Goal: Task Accomplishment & Management: Use online tool/utility

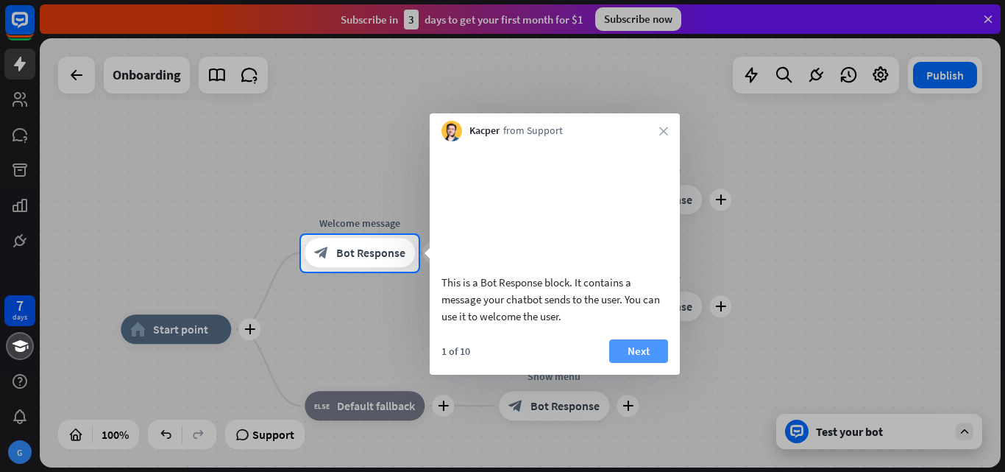
click at [631, 363] on button "Next" at bounding box center [638, 351] width 59 height 24
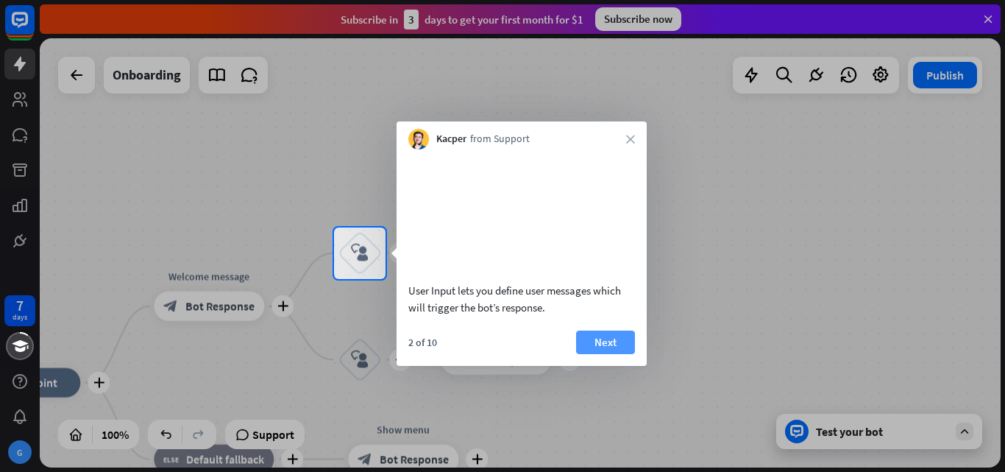
click at [604, 354] on button "Next" at bounding box center [605, 342] width 59 height 24
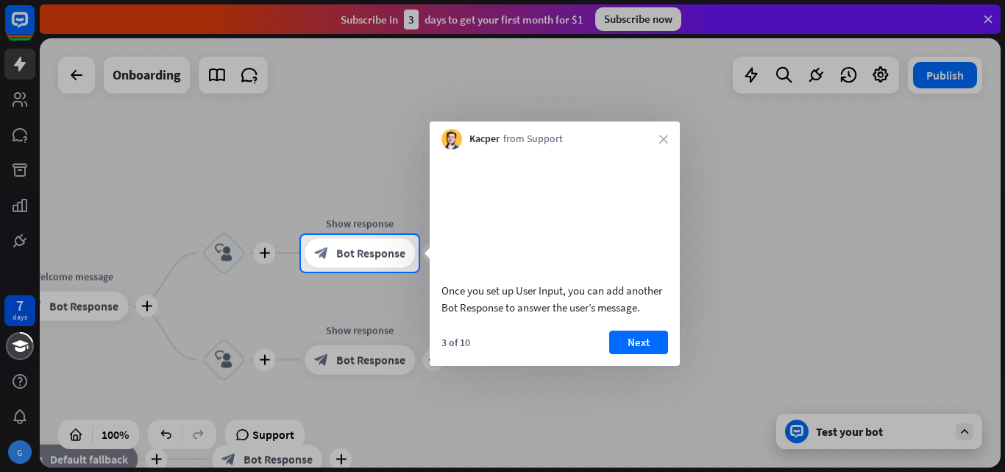
click at [595, 121] on div at bounding box center [502, 117] width 1005 height 235
click at [641, 354] on button "Next" at bounding box center [638, 342] width 59 height 24
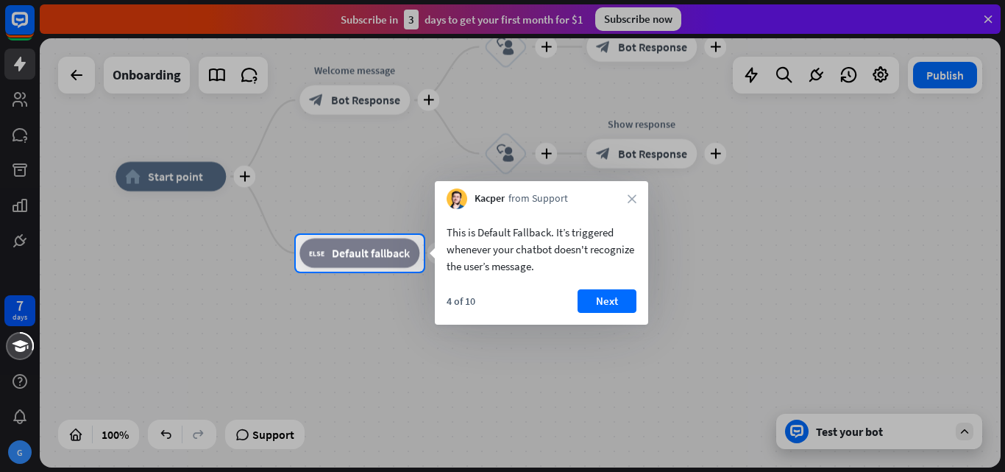
click at [608, 297] on button "Next" at bounding box center [607, 301] width 59 height 24
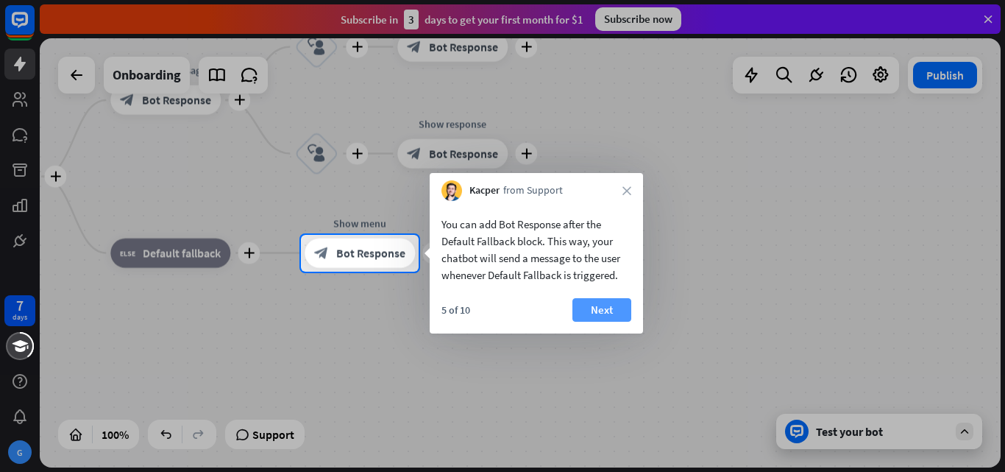
click at [609, 310] on button "Next" at bounding box center [602, 310] width 59 height 24
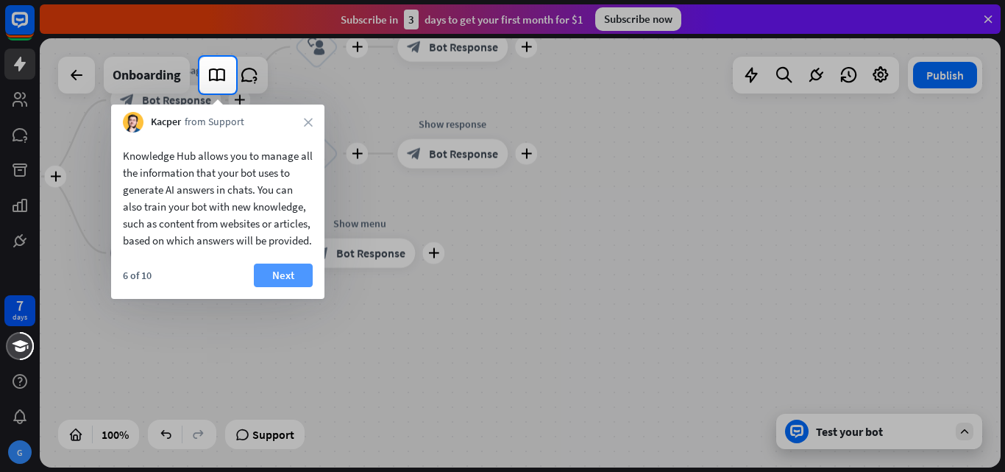
click at [286, 287] on button "Next" at bounding box center [283, 275] width 59 height 24
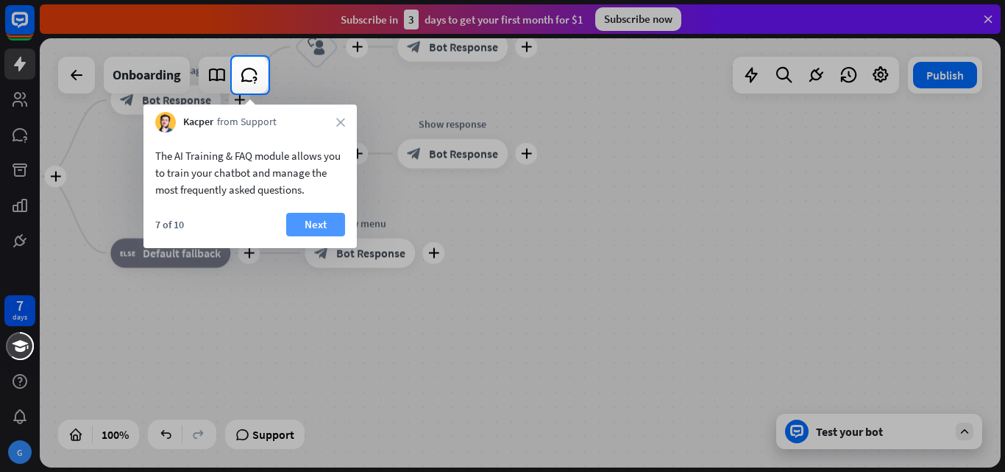
click at [298, 225] on button "Next" at bounding box center [315, 225] width 59 height 24
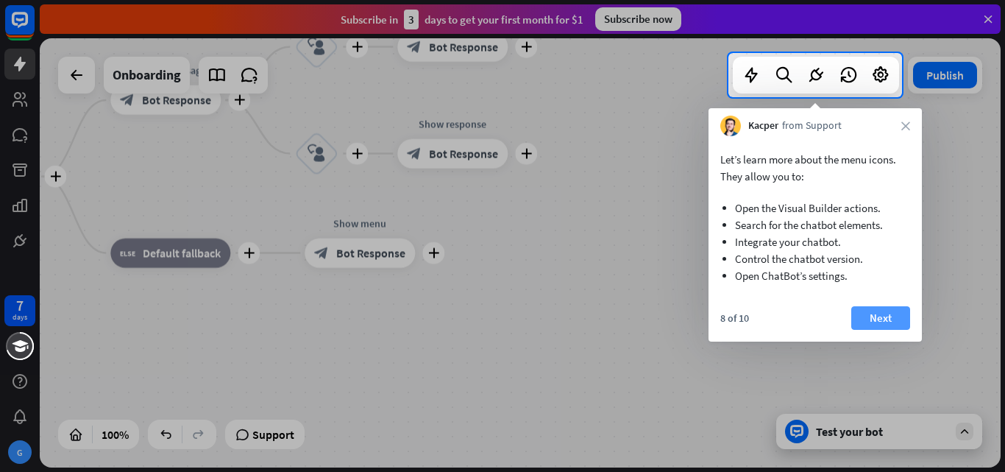
click at [882, 316] on button "Next" at bounding box center [880, 318] width 59 height 24
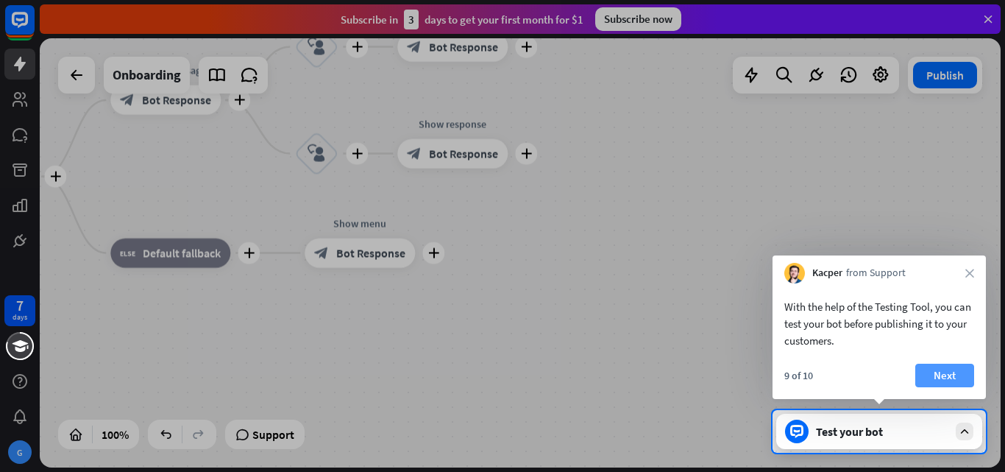
click at [952, 365] on button "Next" at bounding box center [945, 376] width 59 height 24
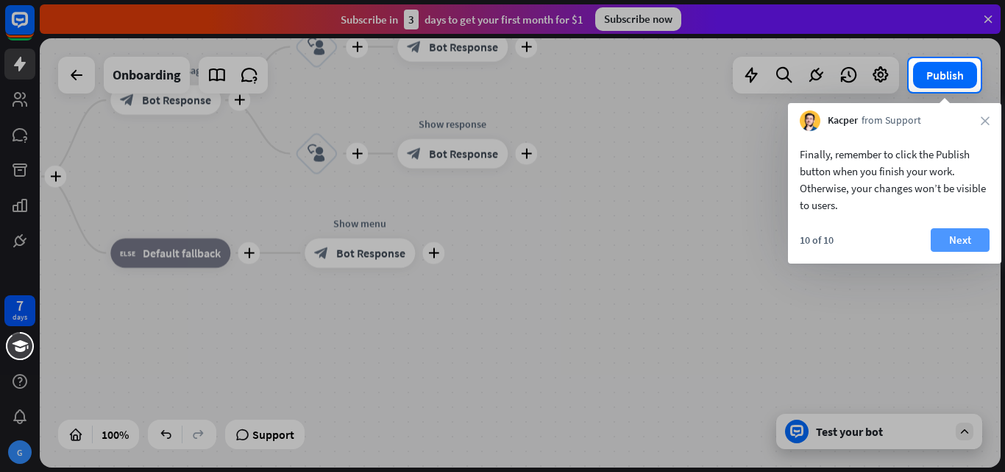
click at [946, 244] on button "Next" at bounding box center [960, 240] width 59 height 24
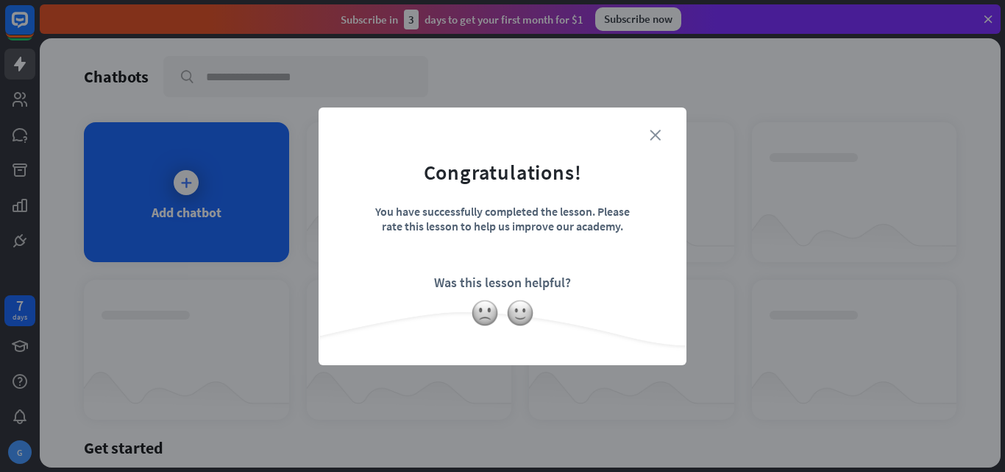
click at [655, 136] on icon "close" at bounding box center [655, 135] width 11 height 11
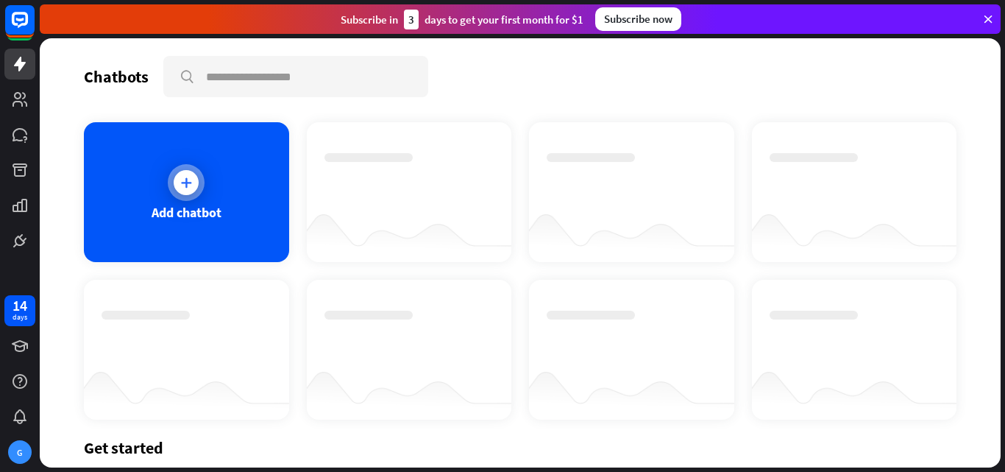
click at [187, 181] on icon at bounding box center [186, 182] width 15 height 15
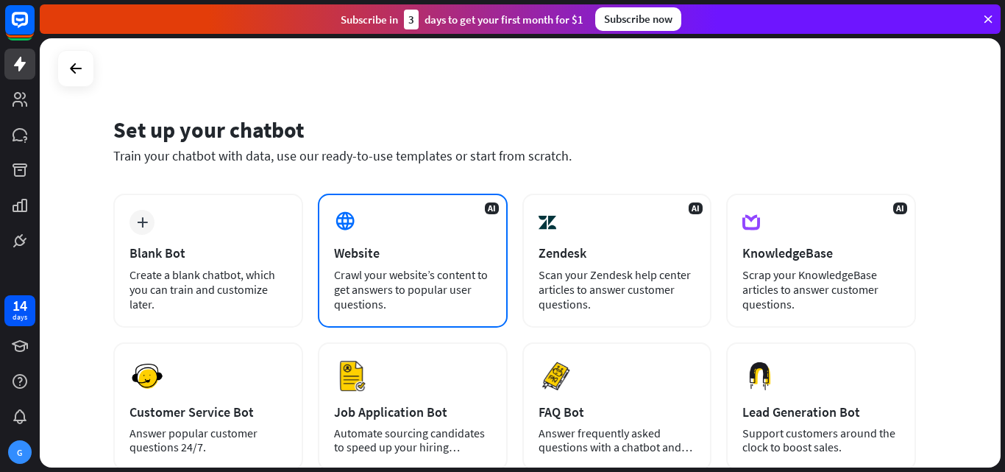
click at [434, 294] on div "Crawl your website’s content to get answers to popular user questions." at bounding box center [412, 289] width 157 height 44
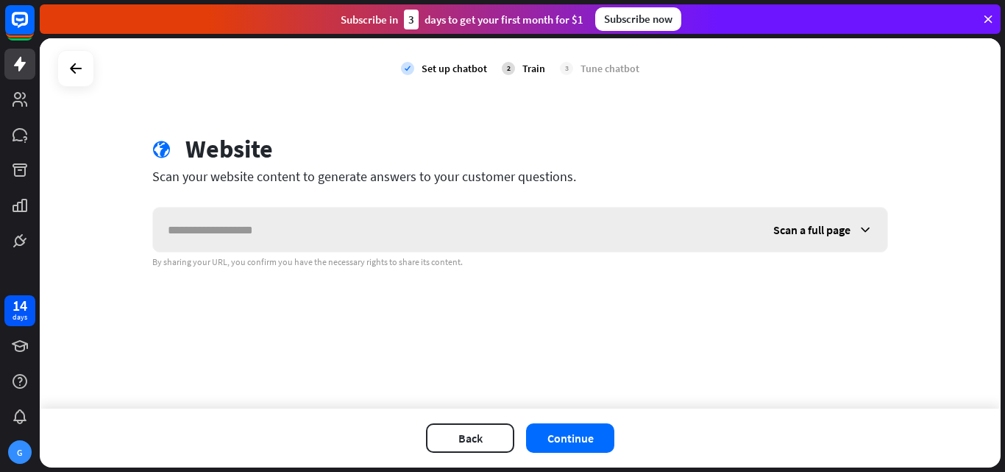
click at [258, 242] on input "text" at bounding box center [456, 230] width 606 height 44
click at [863, 225] on icon at bounding box center [865, 229] width 15 height 15
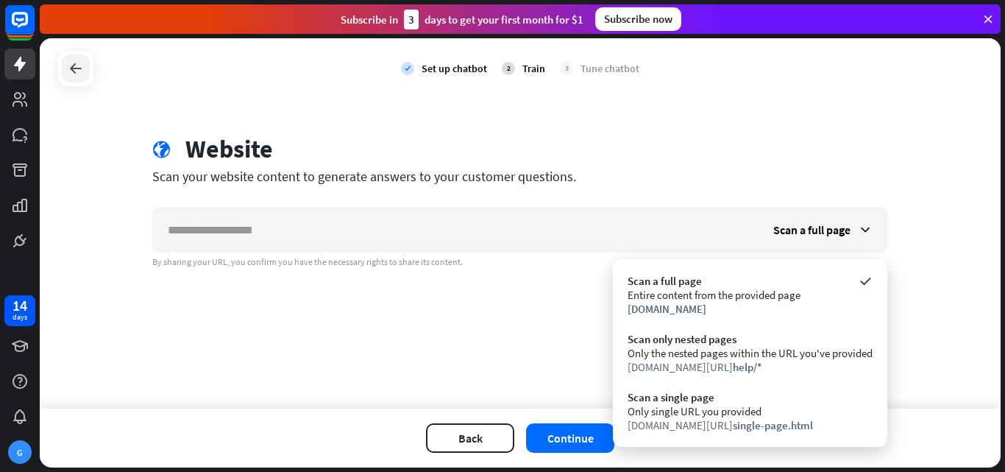
click at [65, 68] on div at bounding box center [76, 68] width 28 height 28
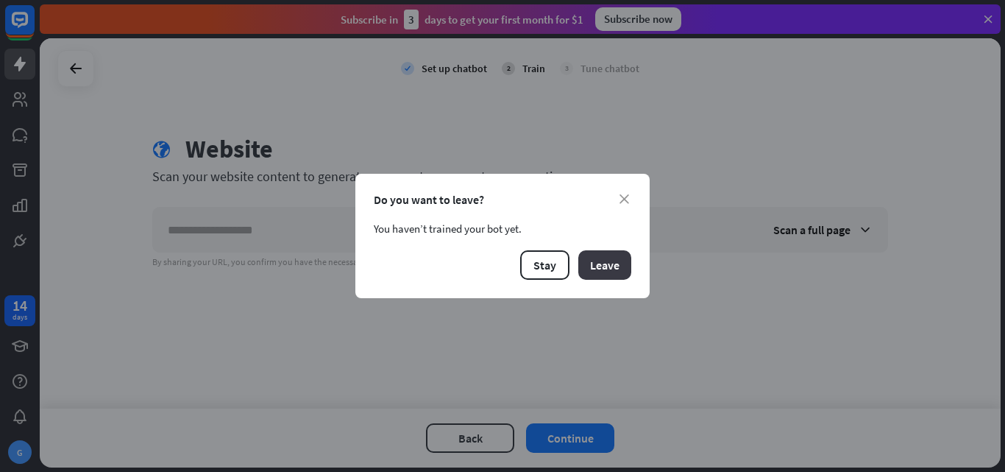
click at [617, 275] on button "Leave" at bounding box center [604, 264] width 53 height 29
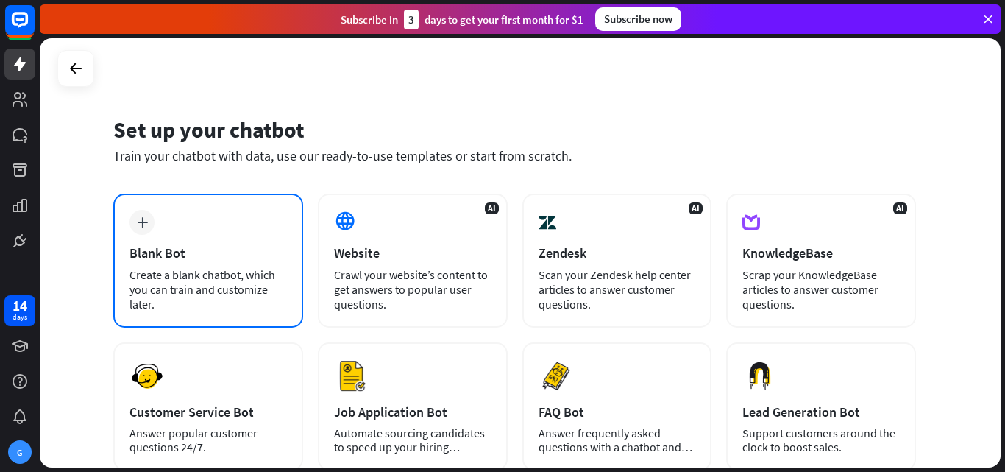
click at [185, 288] on div "Create a blank chatbot, which you can train and customize later." at bounding box center [208, 289] width 157 height 44
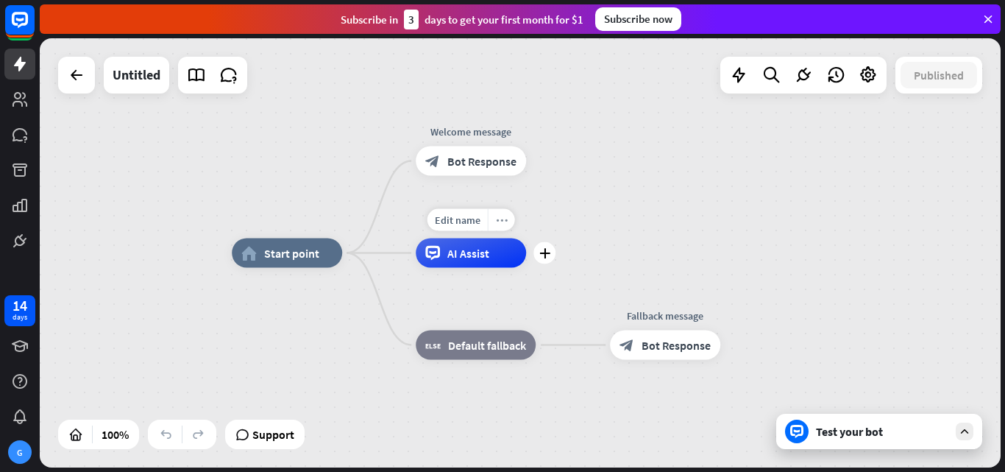
click at [503, 219] on icon "more_horiz" at bounding box center [502, 219] width 12 height 11
click at [474, 250] on span "AI Assist" at bounding box center [468, 253] width 42 height 15
click at [466, 218] on span "Edit name" at bounding box center [458, 219] width 46 height 13
click at [545, 157] on icon "plus" at bounding box center [544, 161] width 11 height 10
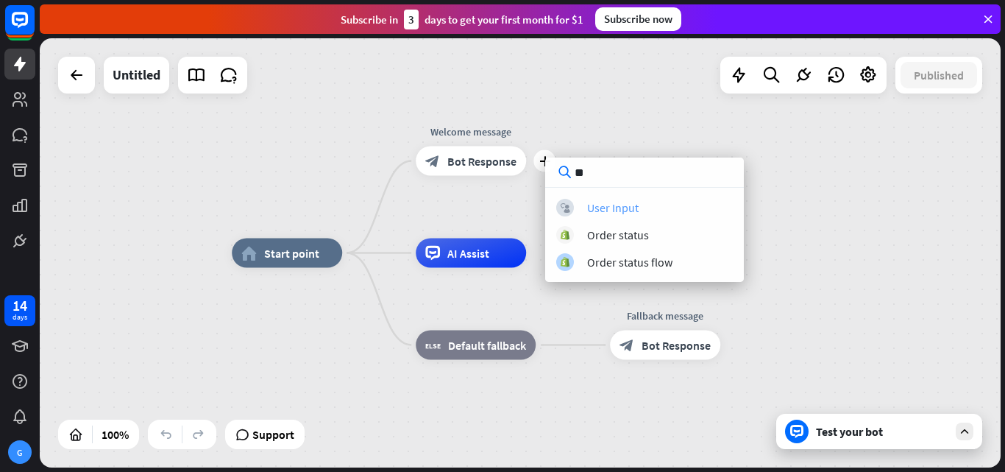
type input "**"
click at [626, 210] on div "User Input" at bounding box center [613, 207] width 52 height 15
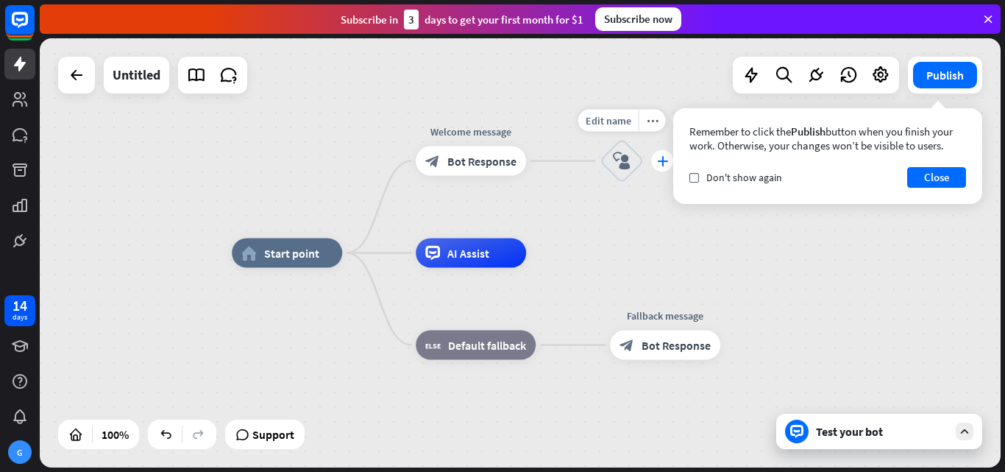
click at [665, 166] on icon "plus" at bounding box center [662, 161] width 11 height 10
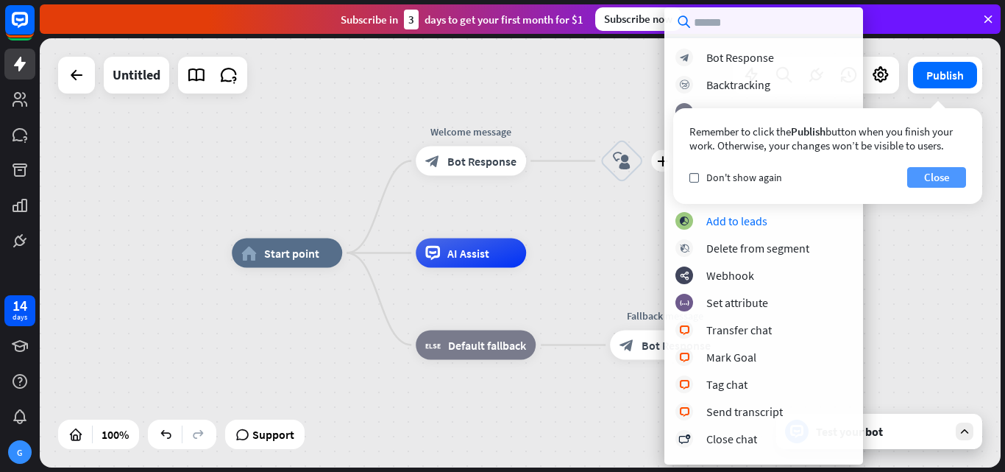
click at [955, 181] on button "Close" at bounding box center [936, 177] width 59 height 21
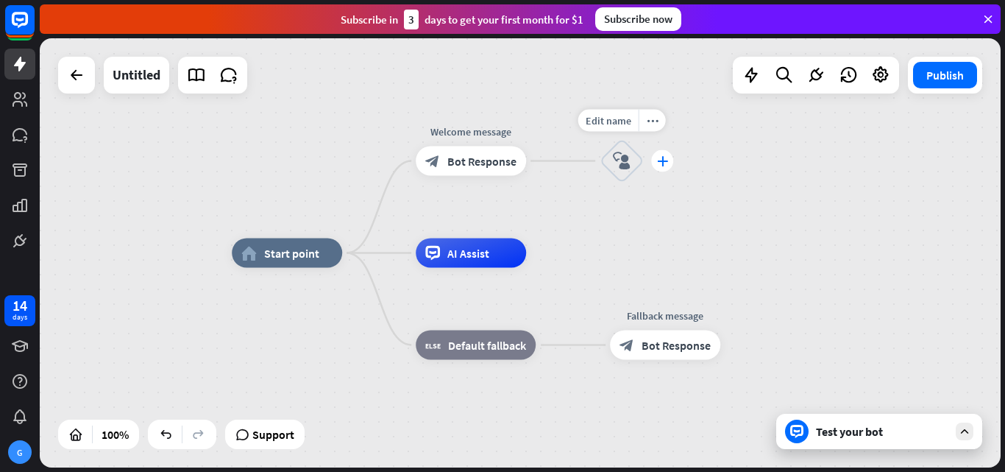
click at [665, 169] on div "plus" at bounding box center [662, 161] width 22 height 22
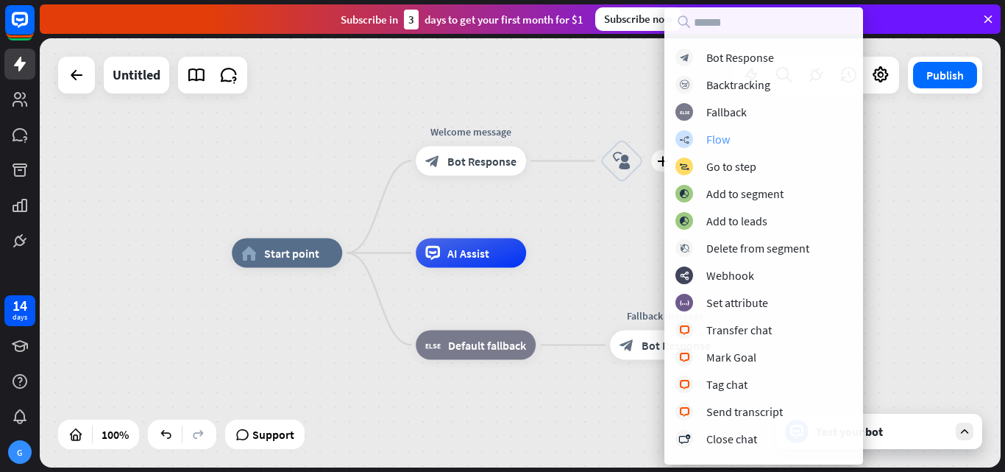
click at [712, 135] on div "Flow" at bounding box center [719, 139] width 24 height 15
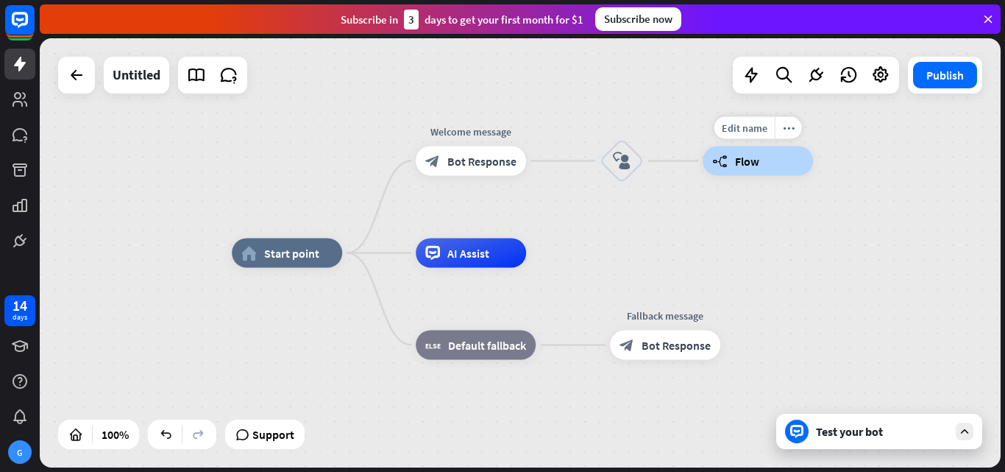
click at [735, 169] on div "builder_tree Flow" at bounding box center [758, 160] width 110 height 29
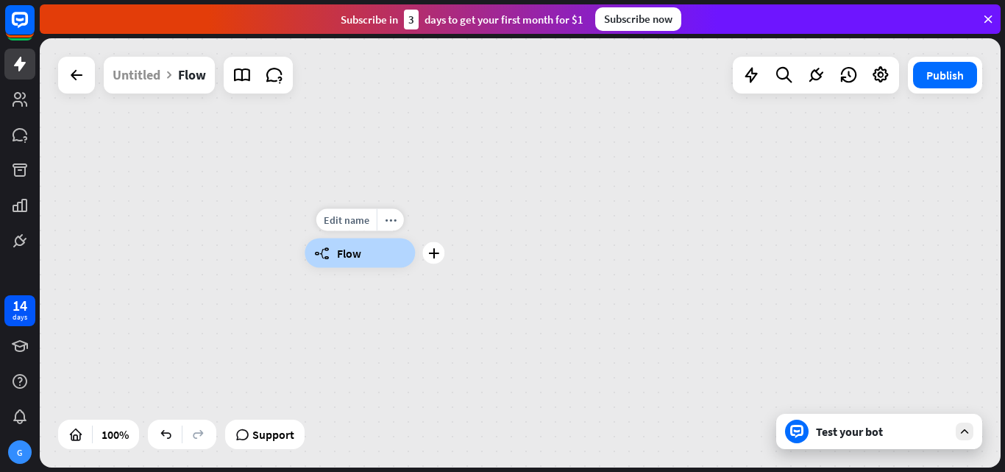
click at [374, 253] on div "builder_tree Flow" at bounding box center [360, 252] width 110 height 29
click at [80, 79] on icon at bounding box center [77, 75] width 18 height 18
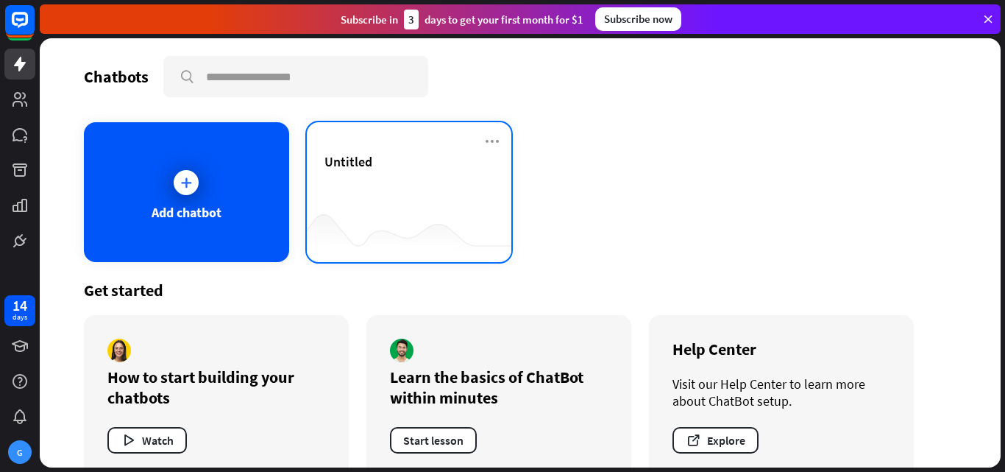
click at [372, 166] on div "Untitled" at bounding box center [410, 161] width 170 height 17
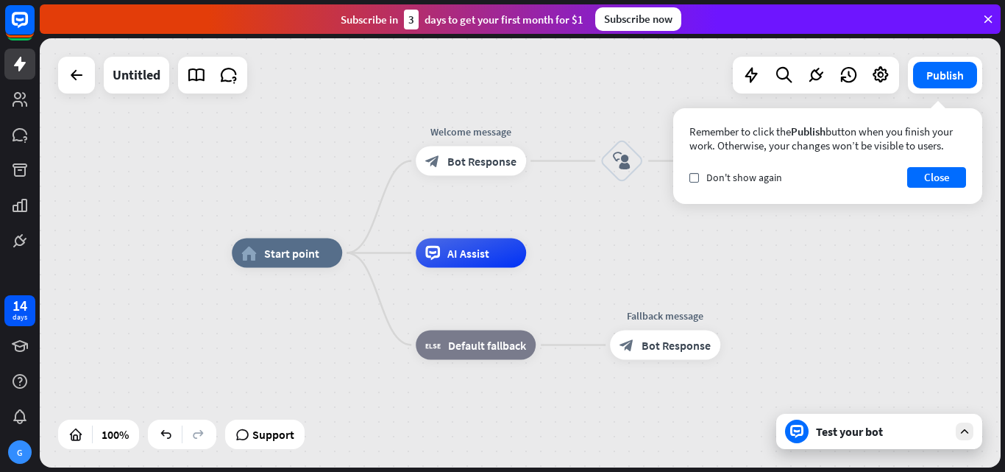
click at [736, 240] on div "home_2 Start point Welcome message block_bot_response Bot Response block_user_i…" at bounding box center [520, 252] width 961 height 429
click at [654, 234] on div "home_2 Start point Welcome message block_bot_response Bot Response Edit name mo…" at bounding box center [520, 252] width 961 height 429
click at [938, 173] on button "Close" at bounding box center [936, 177] width 59 height 21
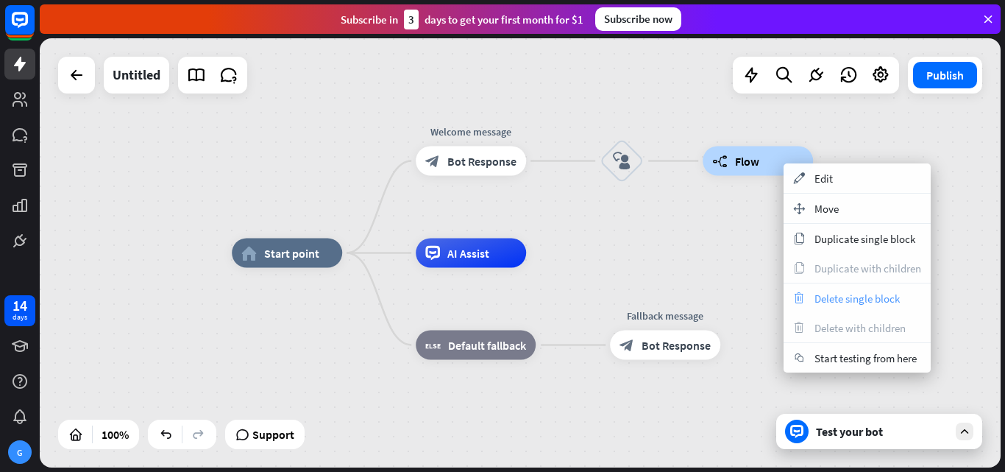
click at [834, 297] on span "Delete single block" at bounding box center [857, 298] width 85 height 14
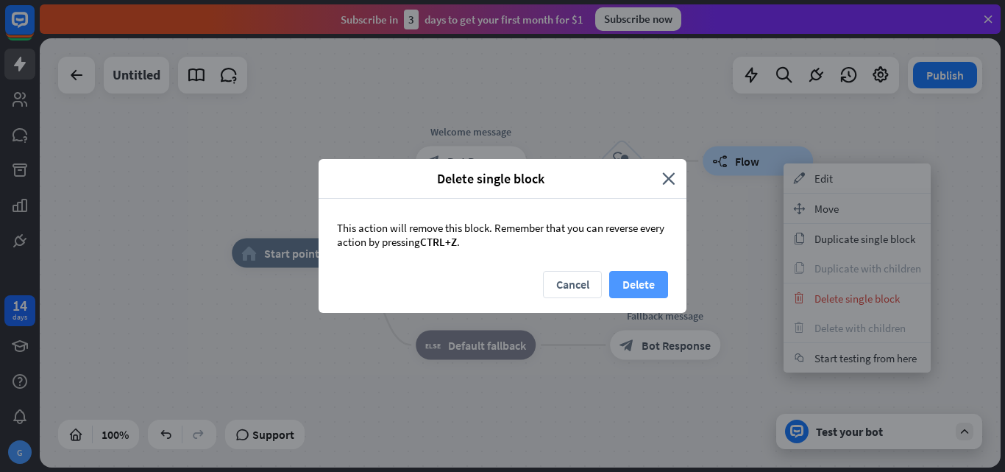
click at [628, 283] on button "Delete" at bounding box center [638, 284] width 59 height 27
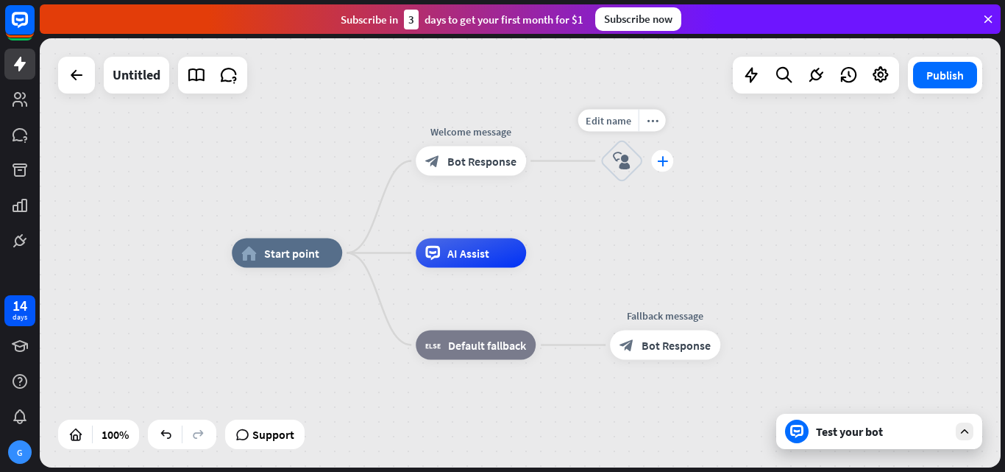
click at [667, 157] on icon "plus" at bounding box center [662, 161] width 11 height 10
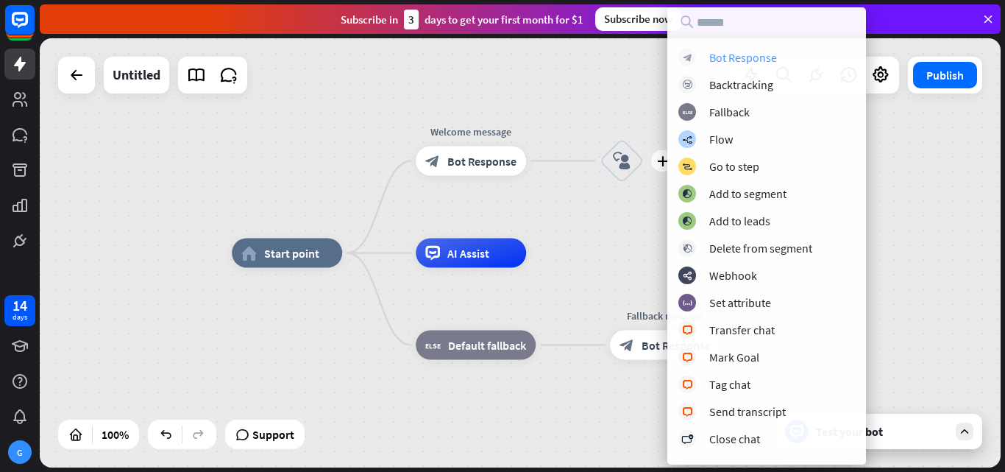
click at [769, 57] on div "Bot Response" at bounding box center [743, 57] width 68 height 15
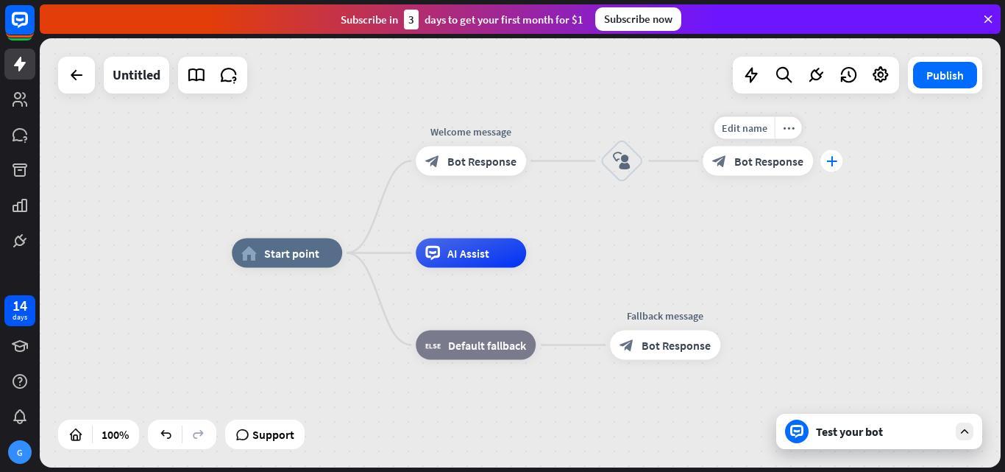
click at [835, 167] on div "plus" at bounding box center [832, 161] width 22 height 22
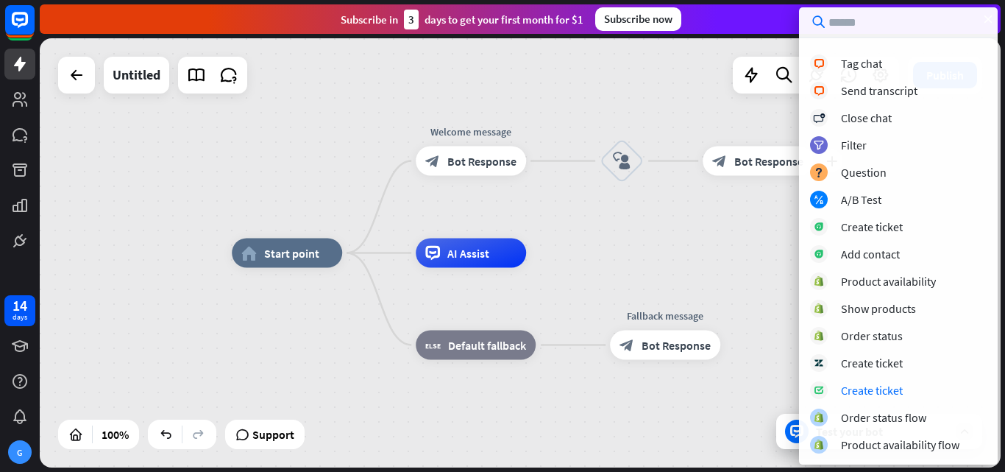
scroll to position [35, 0]
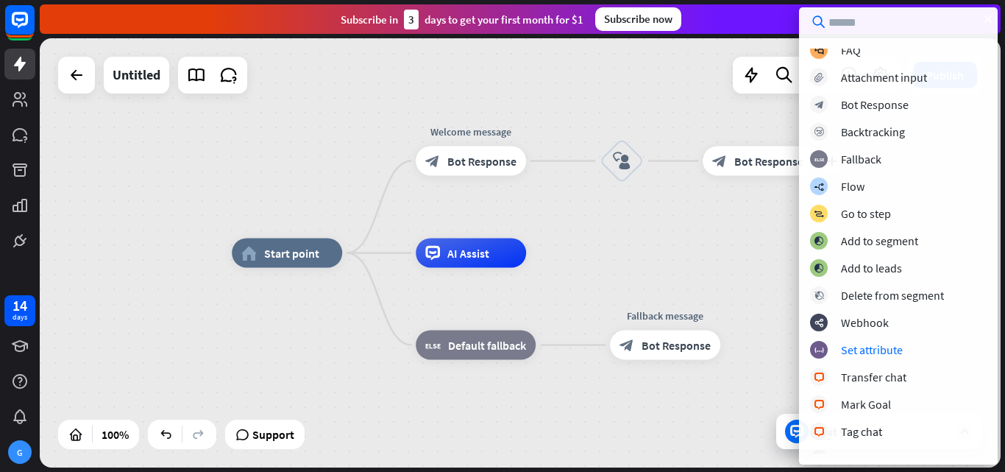
click at [674, 244] on div "home_2 Start point Welcome message block_bot_response Bot Response block_user_i…" at bounding box center [520, 252] width 961 height 429
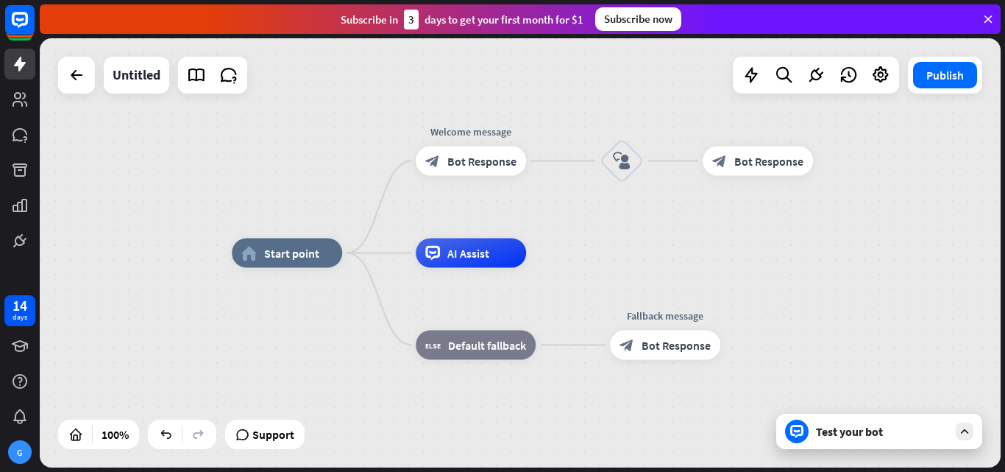
click at [841, 428] on div "Test your bot" at bounding box center [882, 431] width 132 height 15
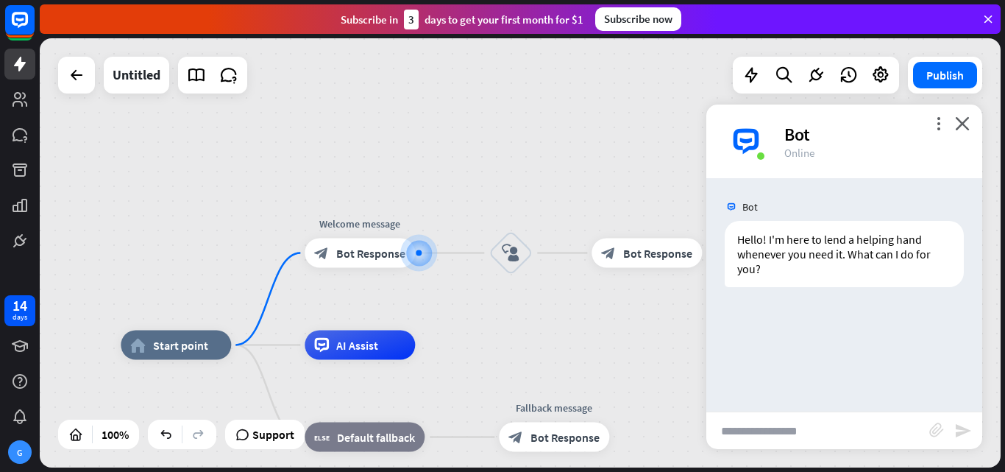
click at [797, 431] on input "text" at bounding box center [818, 430] width 223 height 37
type input "**********"
click at [966, 426] on icon "send" at bounding box center [964, 431] width 18 height 18
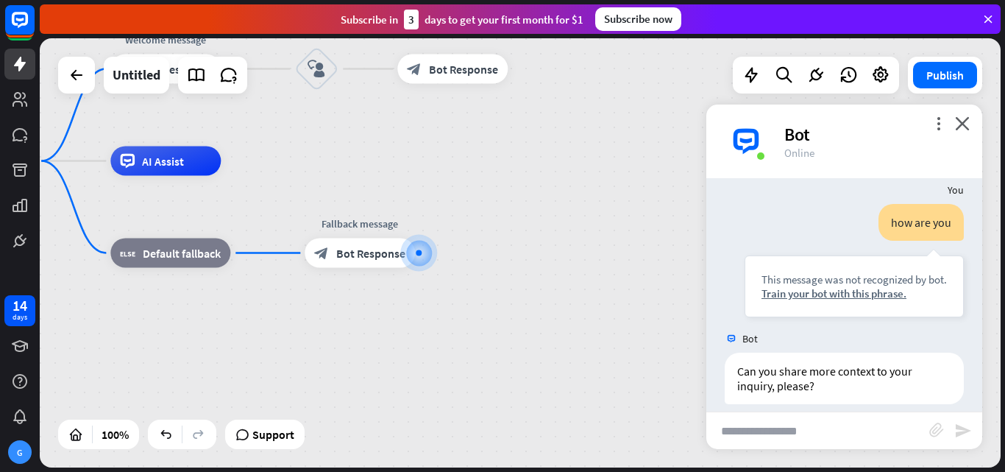
scroll to position [133, 0]
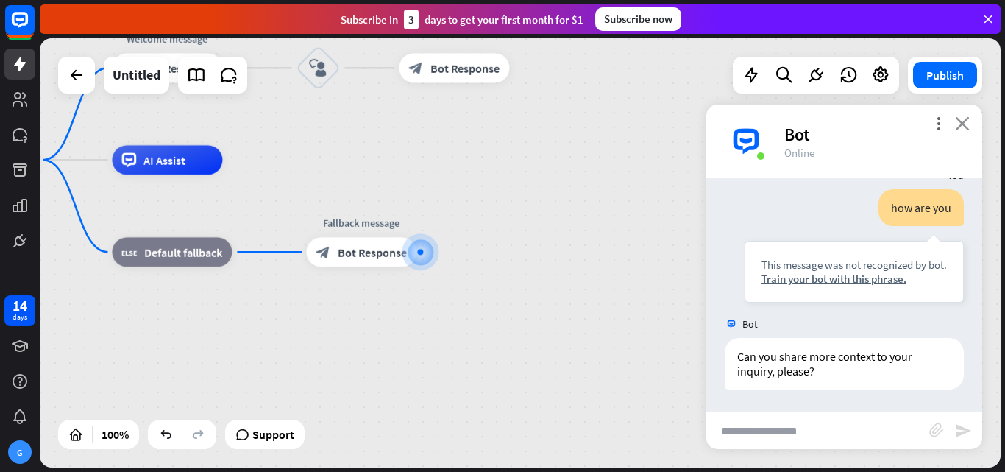
click at [960, 127] on icon "close" at bounding box center [962, 123] width 15 height 14
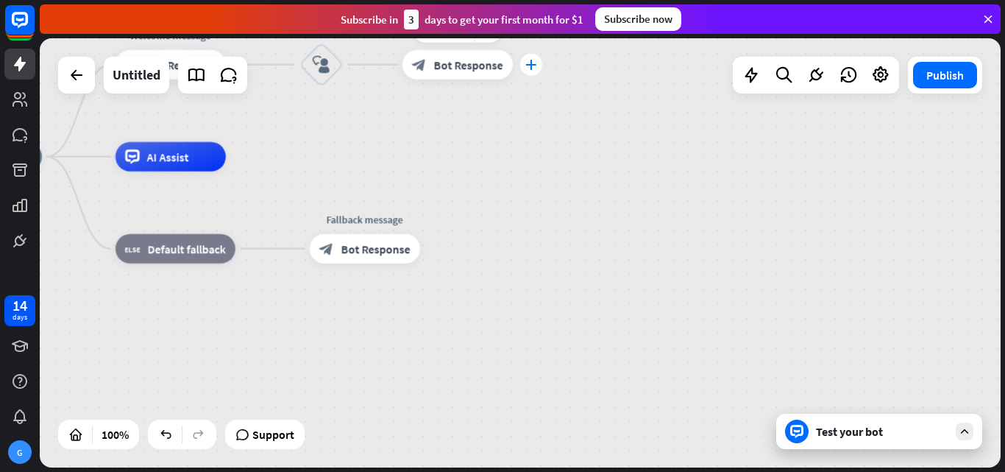
click at [536, 65] on icon "plus" at bounding box center [530, 65] width 11 height 10
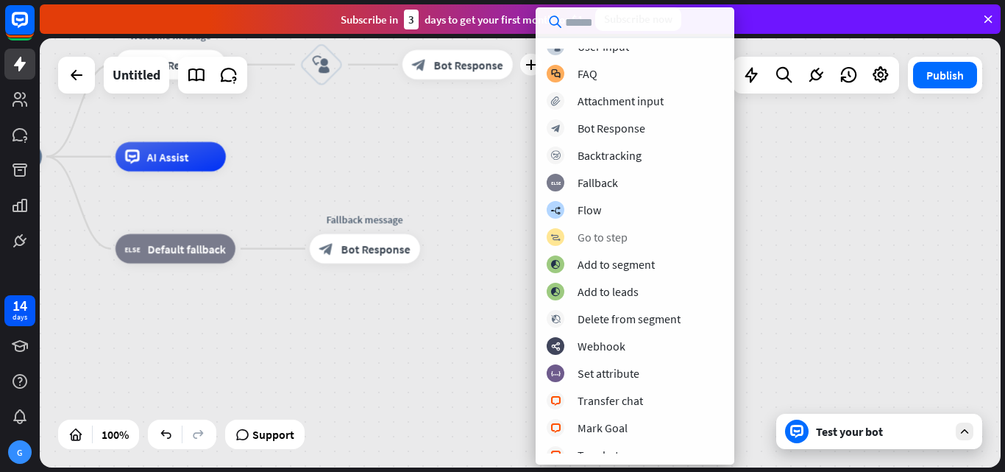
scroll to position [0, 0]
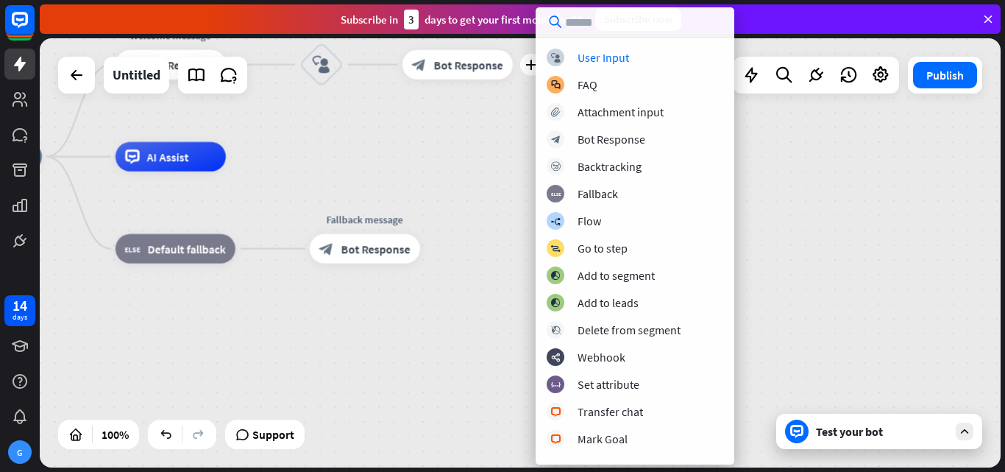
click at [624, 26] on input "text" at bounding box center [635, 21] width 199 height 29
click at [913, 431] on div "Test your bot" at bounding box center [882, 431] width 132 height 15
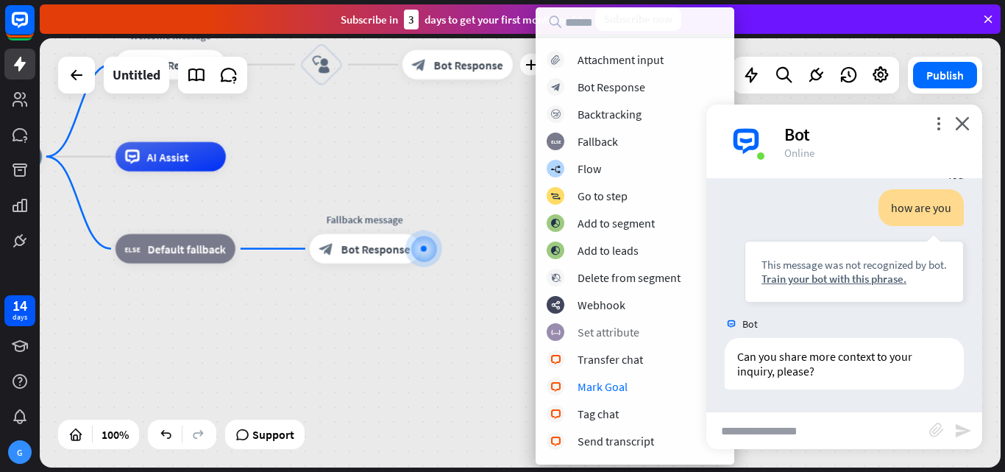
scroll to position [74, 0]
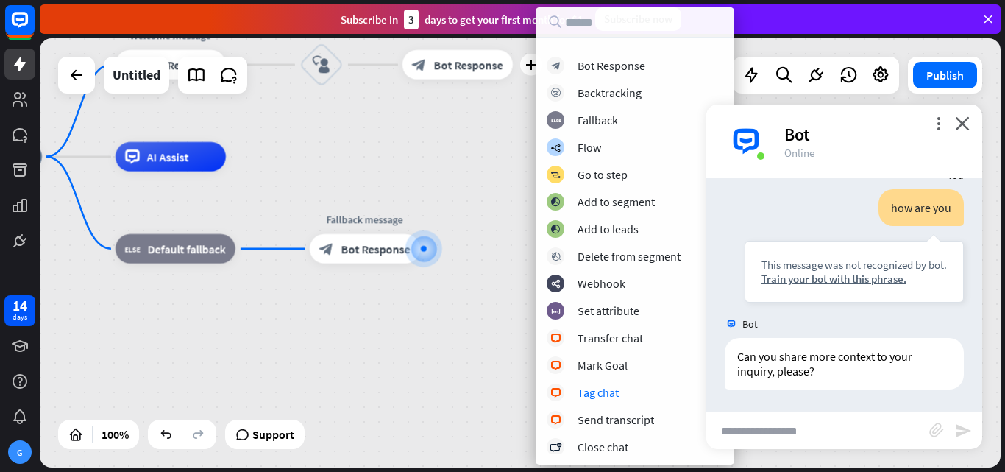
click at [820, 425] on input "text" at bounding box center [818, 430] width 223 height 37
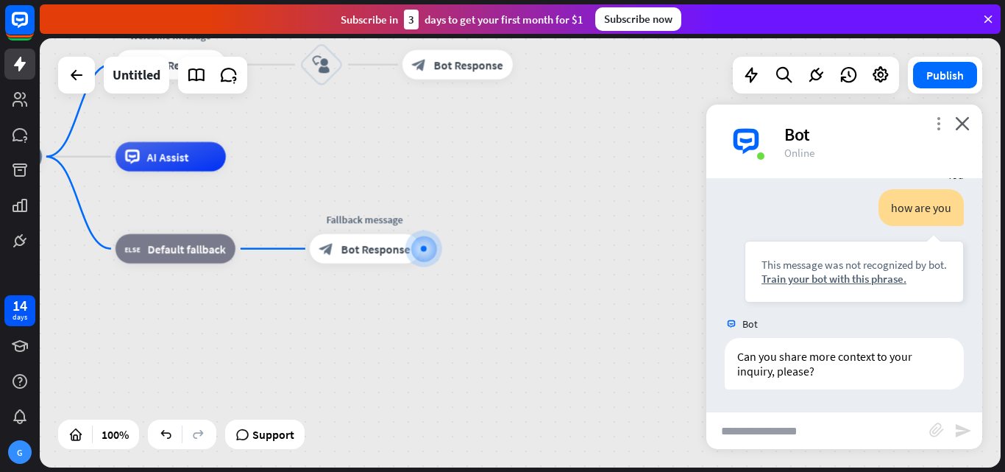
click at [936, 124] on icon "more_vert" at bounding box center [939, 123] width 14 height 14
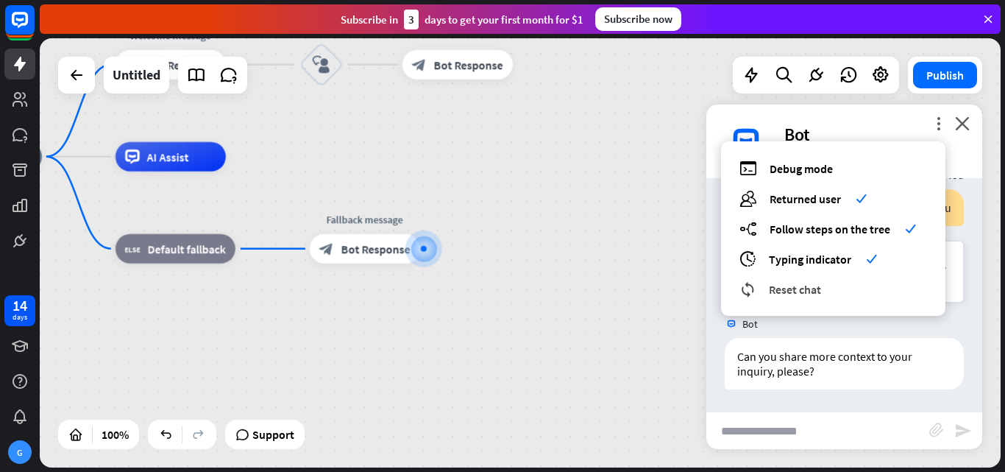
click at [812, 296] on span "Reset chat" at bounding box center [795, 289] width 52 height 15
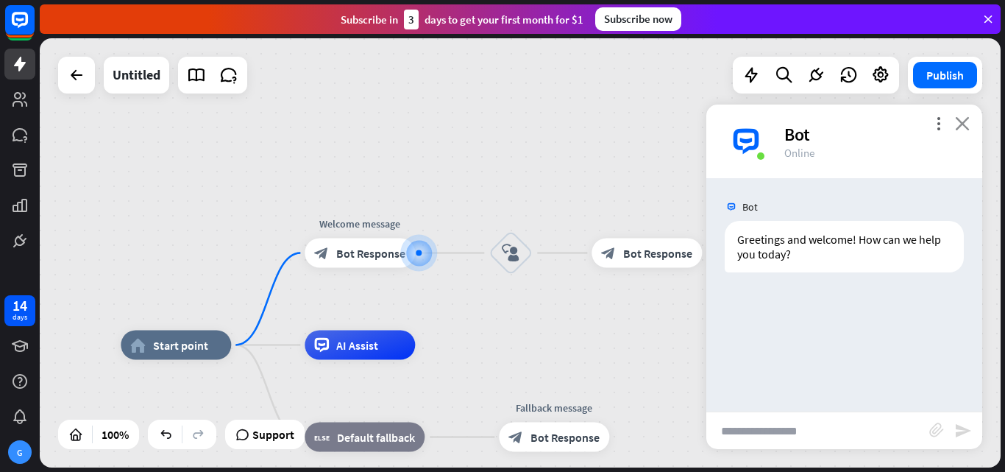
click at [966, 126] on icon "close" at bounding box center [962, 123] width 15 height 14
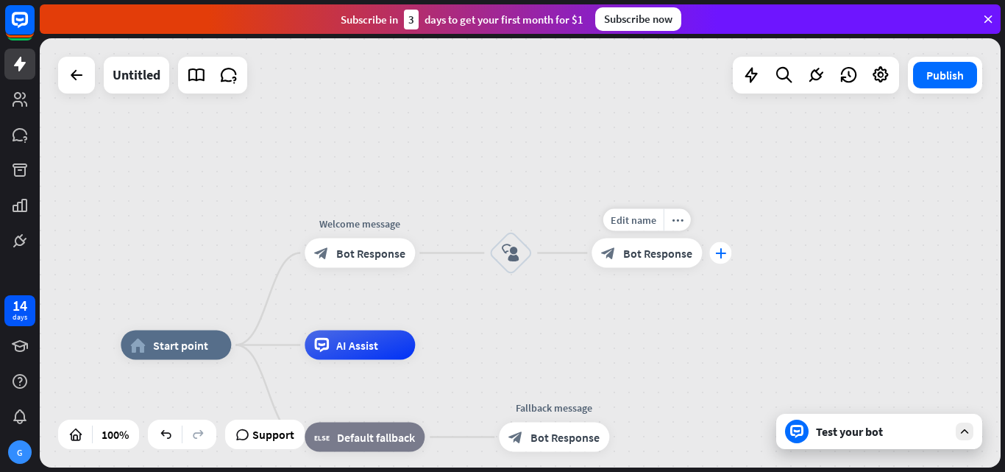
click at [724, 254] on icon "plus" at bounding box center [720, 253] width 11 height 10
